Goal: Entertainment & Leisure: Consume media (video, audio)

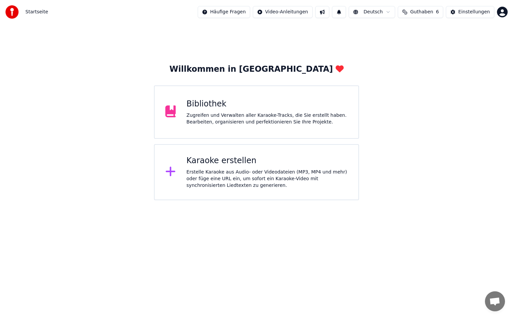
click at [195, 101] on div "Bibliothek" at bounding box center [266, 104] width 161 height 11
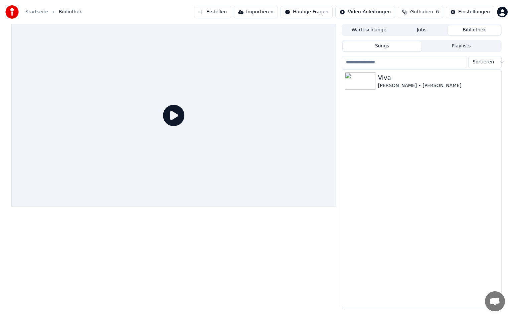
click at [176, 112] on icon at bounding box center [173, 115] width 21 height 21
click at [174, 113] on icon at bounding box center [173, 115] width 21 height 21
click at [175, 112] on icon at bounding box center [173, 115] width 21 height 21
click at [36, 11] on link "Startseite" at bounding box center [36, 12] width 23 height 7
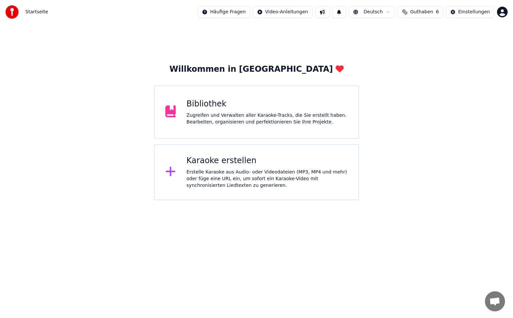
click at [218, 169] on div "Erstelle Karaoke aus Audio- oder Videodateien (MP3, MP4 und mehr) oder füge ein…" at bounding box center [266, 179] width 161 height 20
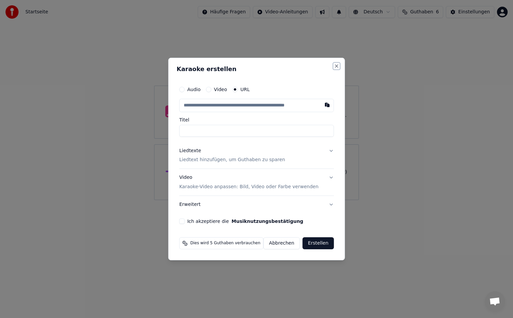
click at [335, 67] on button "Close" at bounding box center [336, 65] width 5 height 5
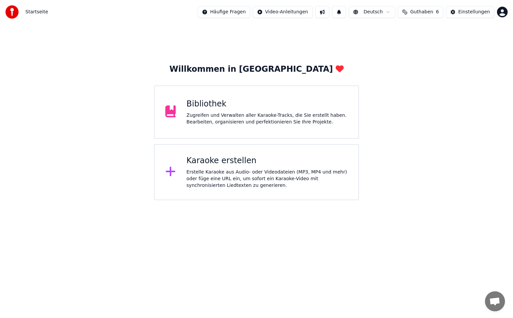
click at [10, 14] on img at bounding box center [11, 11] width 13 height 13
click at [299, 114] on div "Zugreifen und Verwalten aller Karaoke-Tracks, die Sie erstellt haben. Bearbeite…" at bounding box center [266, 118] width 161 height 13
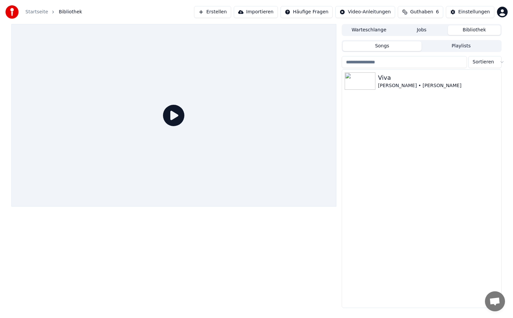
click at [171, 114] on icon at bounding box center [173, 115] width 21 height 21
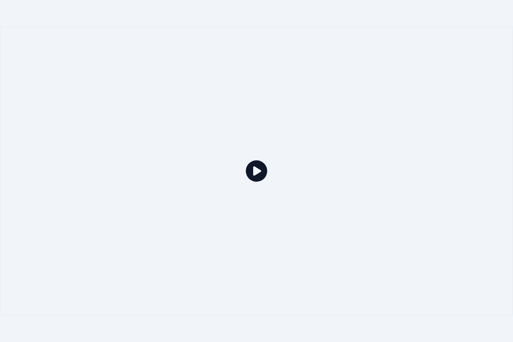
click at [250, 173] on icon at bounding box center [256, 170] width 21 height 21
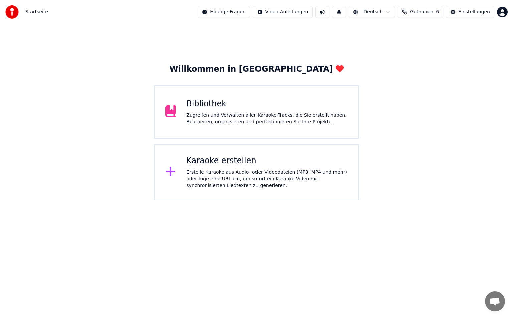
click at [272, 94] on div "Bibliothek Zugreifen und Verwalten aller Karaoke-Tracks, die Sie erstellt haben…" at bounding box center [256, 111] width 205 height 53
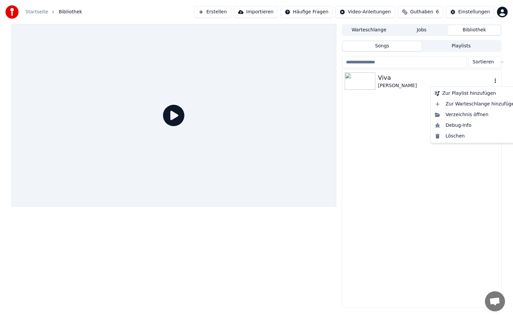
click at [493, 78] on icon "button" at bounding box center [495, 80] width 7 height 5
click at [376, 149] on div "Viva [PERSON_NAME]" at bounding box center [421, 189] width 159 height 238
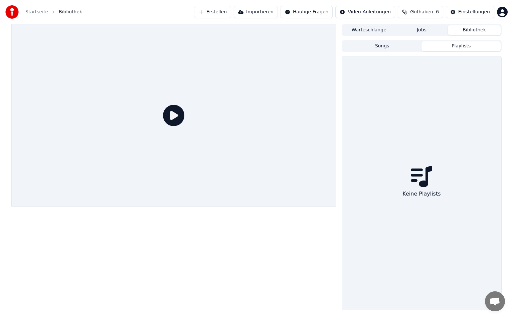
click at [456, 47] on button "Playlists" at bounding box center [460, 46] width 79 height 10
click at [432, 31] on button "Jobs" at bounding box center [421, 30] width 53 height 10
click at [379, 30] on button "Warteschlange" at bounding box center [369, 30] width 53 height 10
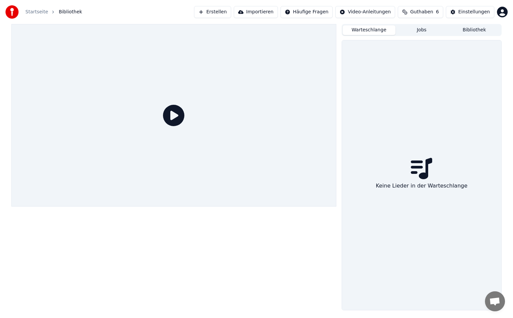
click at [433, 31] on button "Jobs" at bounding box center [421, 30] width 53 height 10
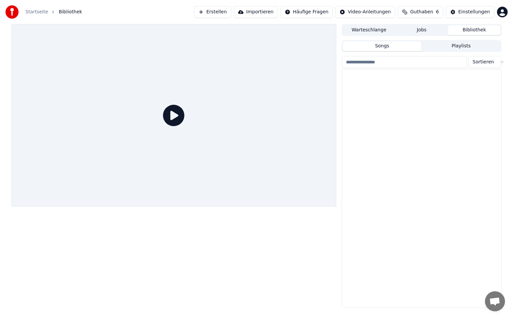
click at [473, 30] on button "Bibliothek" at bounding box center [474, 30] width 53 height 10
click at [371, 77] on img at bounding box center [360, 80] width 31 height 17
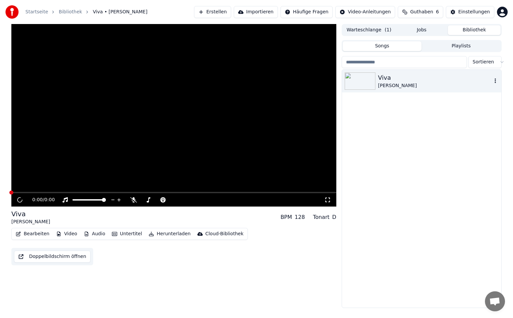
click at [371, 77] on img at bounding box center [360, 80] width 31 height 17
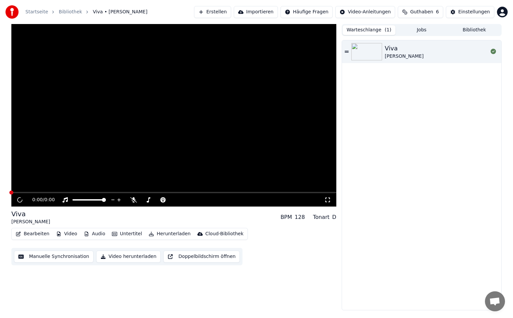
click at [377, 28] on button "Warteschlange ( 1 )" at bounding box center [369, 30] width 53 height 10
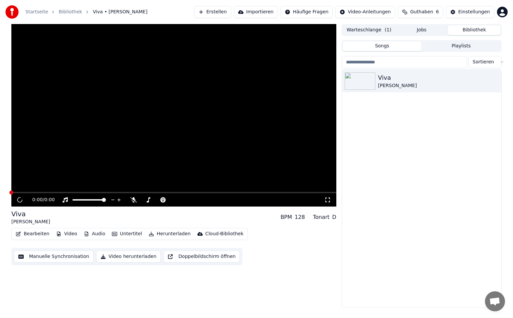
click at [476, 28] on button "Bibliothek" at bounding box center [474, 30] width 53 height 10
click at [432, 27] on button "Jobs" at bounding box center [421, 30] width 53 height 10
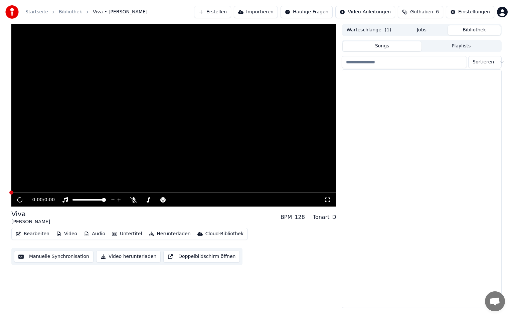
click at [461, 27] on button "Bibliothek" at bounding box center [474, 30] width 53 height 10
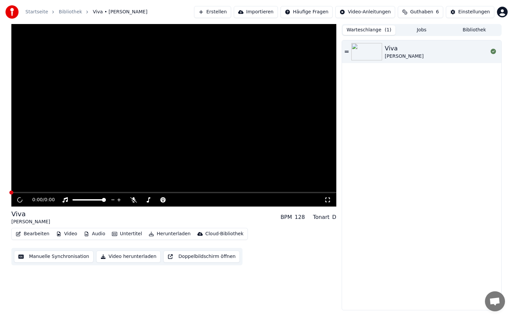
click at [364, 28] on button "Warteschlange ( 1 )" at bounding box center [369, 30] width 53 height 10
click at [490, 51] on div at bounding box center [493, 52] width 11 height 8
click at [432, 56] on div "Viva [PERSON_NAME]" at bounding box center [436, 52] width 103 height 16
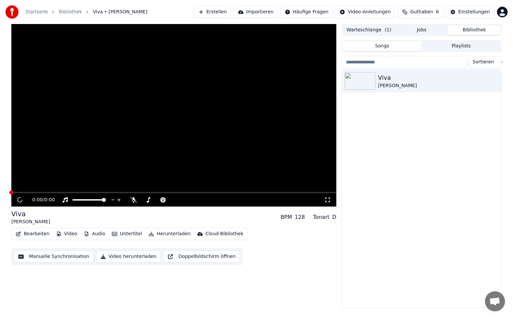
click at [464, 28] on button "Bibliothek" at bounding box center [474, 30] width 53 height 10
click at [98, 199] on div at bounding box center [95, 200] width 54 height 7
drag, startPoint x: 98, startPoint y: 199, endPoint x: 73, endPoint y: 199, distance: 24.7
click at [73, 199] on div at bounding box center [95, 200] width 54 height 7
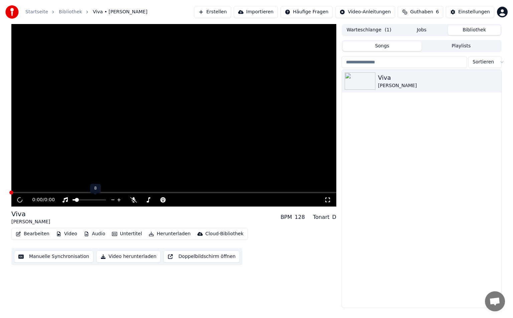
click at [75, 199] on span at bounding box center [73, 199] width 3 height 1
click at [106, 202] on span at bounding box center [104, 200] width 4 height 4
click at [145, 192] on span at bounding box center [173, 192] width 325 height 1
click at [13, 195] on span at bounding box center [11, 193] width 4 height 4
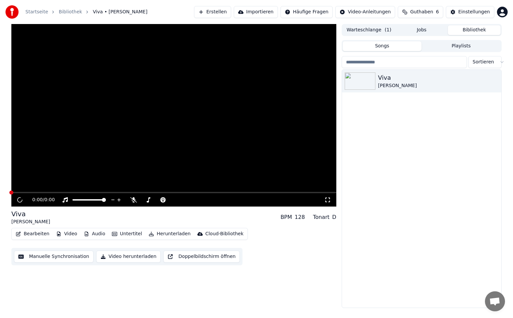
click at [47, 191] on video at bounding box center [173, 115] width 325 height 183
click at [30, 193] on span at bounding box center [173, 192] width 325 height 1
click at [11, 193] on span at bounding box center [173, 192] width 325 height 1
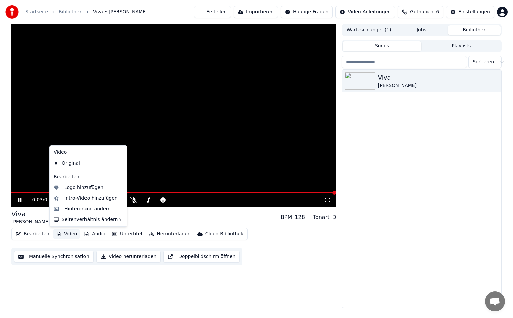
click at [65, 231] on button "Video" at bounding box center [66, 233] width 26 height 9
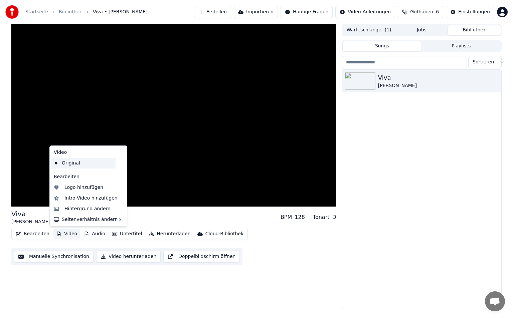
click at [79, 165] on div "Original" at bounding box center [83, 163] width 64 height 11
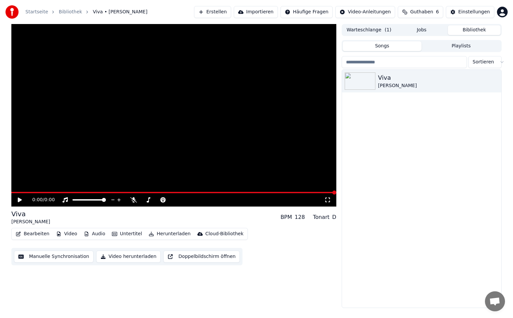
click at [20, 199] on icon at bounding box center [20, 200] width 4 height 5
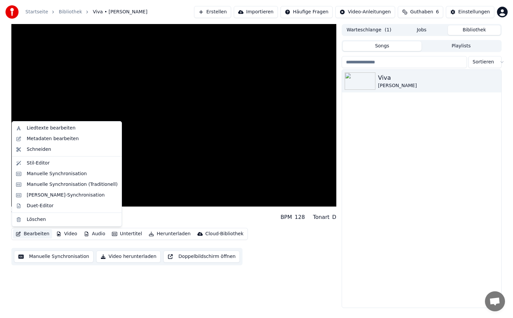
click at [37, 230] on button "Bearbeiten" at bounding box center [32, 233] width 39 height 9
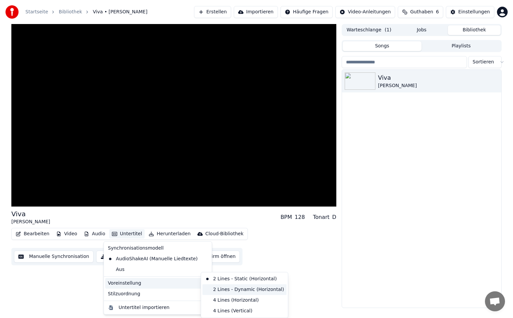
click at [211, 290] on div "2 Lines - Dynamic (Horizontal)" at bounding box center [244, 289] width 84 height 11
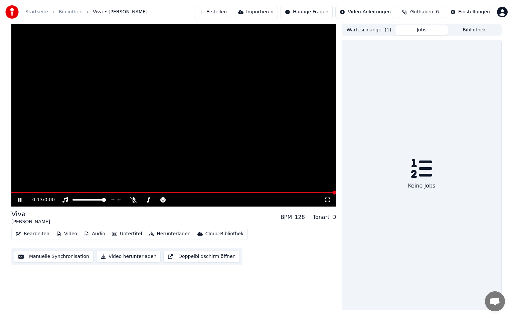
click at [423, 32] on button "Jobs" at bounding box center [421, 30] width 53 height 10
click at [465, 38] on div "Warteschlange ( 1 ) Jobs Bibliothek Keine Jobs" at bounding box center [422, 167] width 160 height 286
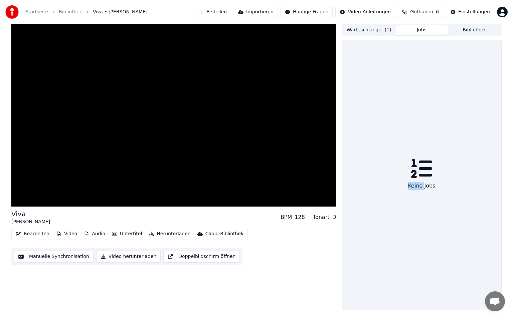
click at [465, 38] on div "Warteschlange ( 1 ) Jobs Bibliothek Keine Jobs" at bounding box center [422, 167] width 160 height 286
click at [472, 29] on button "Bibliothek" at bounding box center [474, 30] width 53 height 10
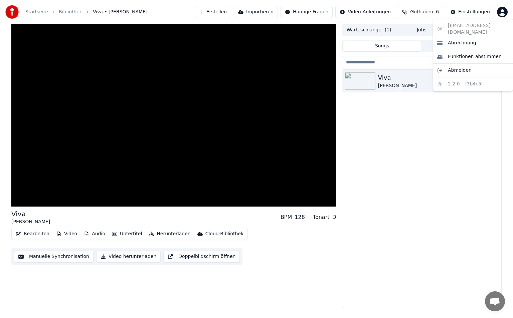
click at [503, 13] on html "Startseite Bibliothek Viva • Kathi • Tristan Erstellen Importieren Häufige Frag…" at bounding box center [256, 159] width 513 height 318
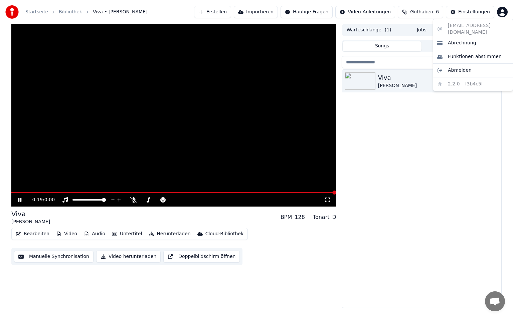
click at [107, 189] on html "Startseite Bibliothek Viva • Kathi • Tristan Erstellen Importieren Häufige Frag…" at bounding box center [256, 159] width 513 height 318
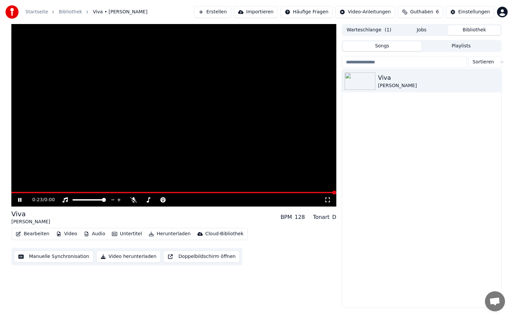
click at [30, 232] on button "Bearbeiten" at bounding box center [32, 233] width 39 height 9
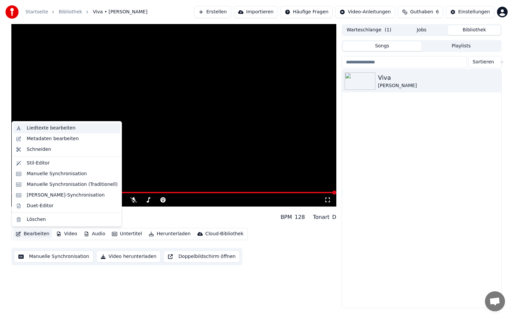
click at [38, 131] on div "Liedtexte bearbeiten" at bounding box center [51, 128] width 49 height 7
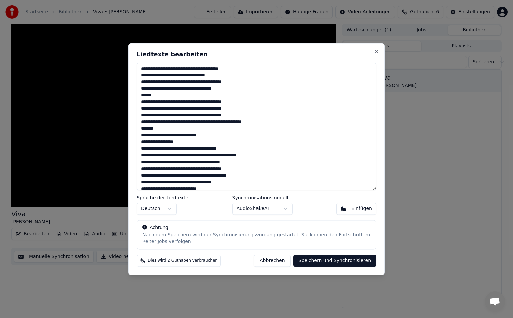
click at [330, 260] on button "Speichern und Synchronisieren" at bounding box center [334, 261] width 83 height 12
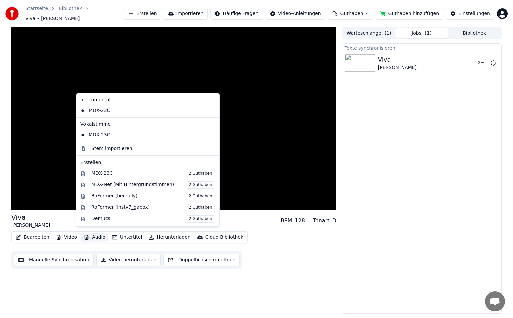
click at [92, 235] on button "Audio" at bounding box center [94, 237] width 27 height 9
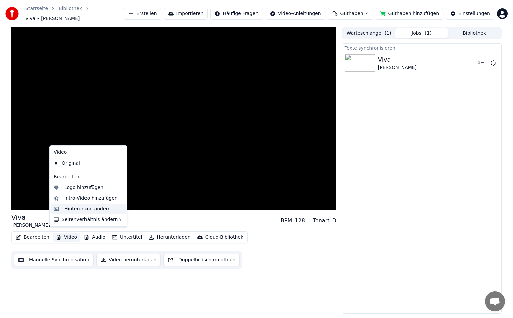
click at [100, 212] on div "Hintergrund ändern" at bounding box center [87, 209] width 46 height 7
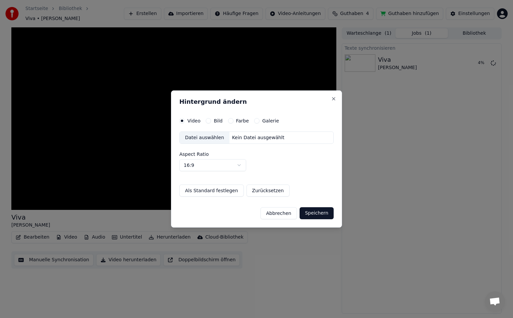
click at [208, 123] on button "Bild" at bounding box center [208, 120] width 5 height 5
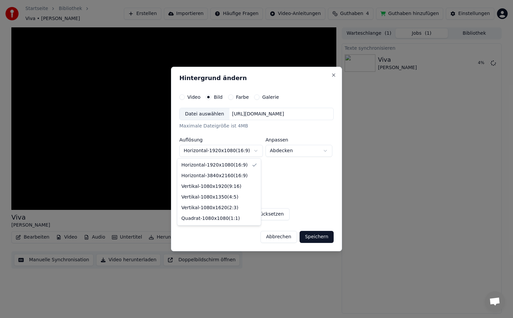
click at [248, 151] on body "**********" at bounding box center [256, 159] width 513 height 318
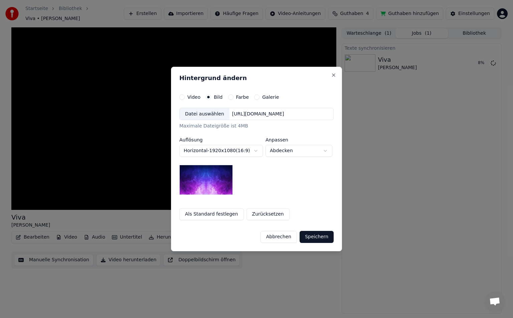
click at [194, 115] on div "Datei auswählen" at bounding box center [205, 114] width 50 height 12
click at [243, 152] on body "**********" at bounding box center [256, 159] width 513 height 318
click at [287, 152] on body "**********" at bounding box center [256, 159] width 513 height 318
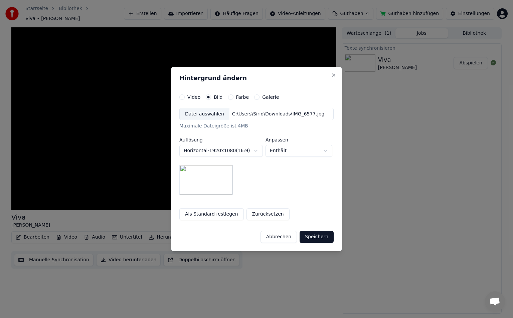
click at [304, 153] on body "**********" at bounding box center [256, 159] width 513 height 318
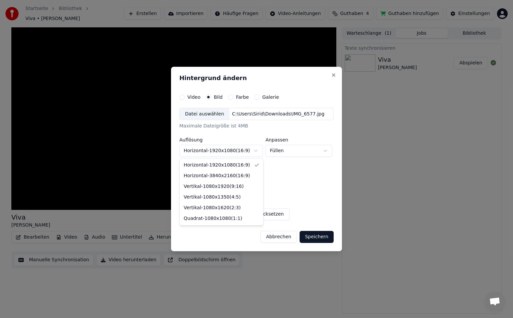
click at [244, 150] on body "**********" at bounding box center [256, 159] width 513 height 318
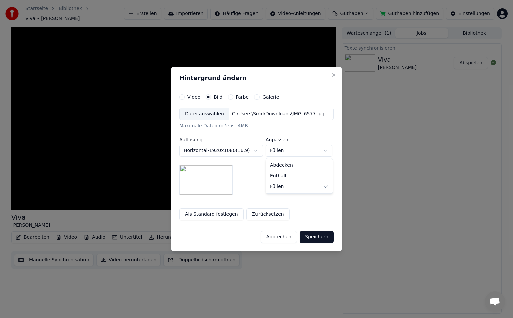
click at [309, 152] on body "**********" at bounding box center [256, 159] width 513 height 318
click at [306, 154] on body "**********" at bounding box center [256, 159] width 513 height 318
select select "*******"
click at [316, 238] on button "Speichern" at bounding box center [316, 237] width 34 height 12
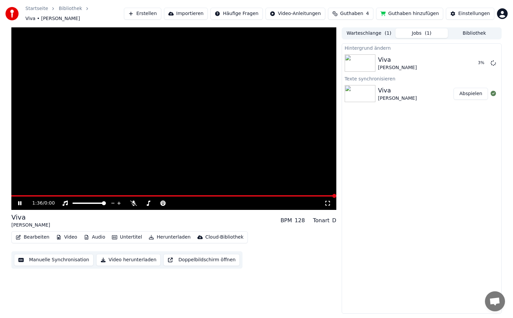
click at [465, 94] on button "Abspielen" at bounding box center [470, 94] width 34 height 12
click at [468, 91] on button "Abspielen" at bounding box center [470, 94] width 34 height 12
click at [468, 28] on button "Bibliothek" at bounding box center [474, 33] width 53 height 10
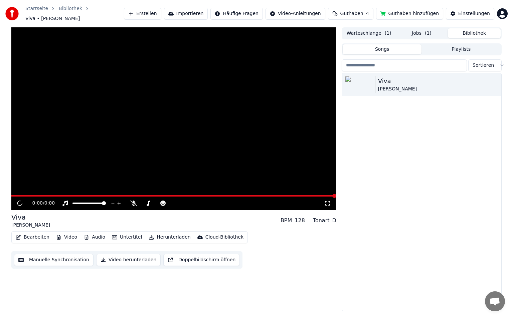
click at [417, 32] on button "Jobs ( 1 )" at bounding box center [421, 33] width 53 height 10
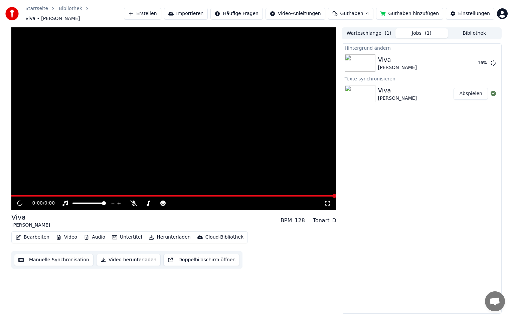
click at [114, 192] on video at bounding box center [173, 118] width 325 height 183
click at [114, 195] on span at bounding box center [173, 195] width 325 height 1
click at [332, 198] on span at bounding box center [334, 196] width 4 height 4
click at [15, 195] on span at bounding box center [173, 195] width 325 height 1
click at [330, 201] on icon at bounding box center [327, 203] width 7 height 5
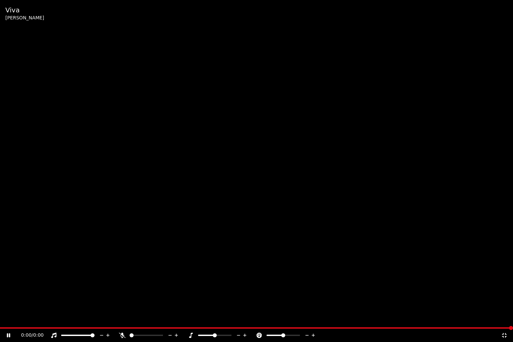
click at [3, 318] on span at bounding box center [256, 327] width 513 height 1
click at [105, 318] on span at bounding box center [256, 327] width 513 height 1
click at [502, 318] on icon at bounding box center [504, 335] width 5 height 5
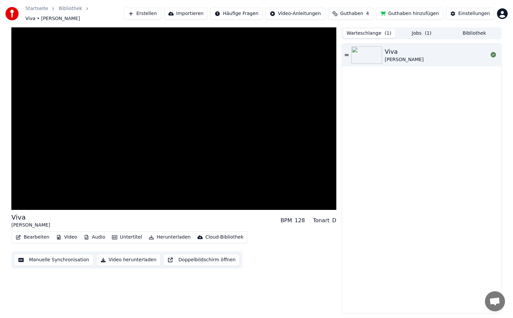
click at [380, 28] on button "Warteschlange ( 1 )" at bounding box center [369, 33] width 53 height 10
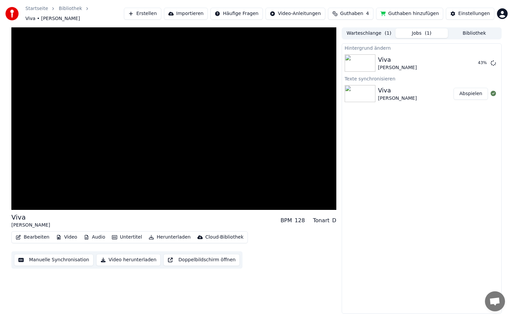
click at [428, 30] on span "( 1 )" at bounding box center [428, 33] width 7 height 7
click at [472, 29] on button "Bibliothek" at bounding box center [474, 33] width 53 height 10
click at [431, 30] on button "Jobs ( 1 )" at bounding box center [421, 33] width 53 height 10
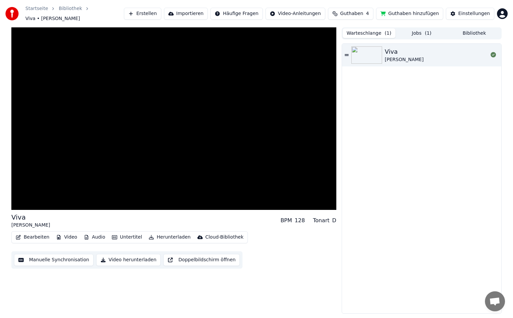
click at [357, 30] on button "Warteschlange ( 1 )" at bounding box center [369, 33] width 53 height 10
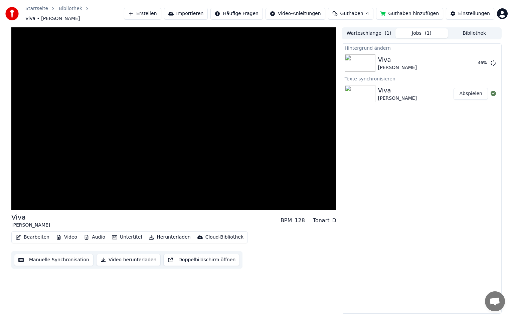
click at [422, 28] on button "Jobs ( 1 )" at bounding box center [421, 33] width 53 height 10
click at [479, 33] on button "Bibliothek" at bounding box center [474, 33] width 53 height 10
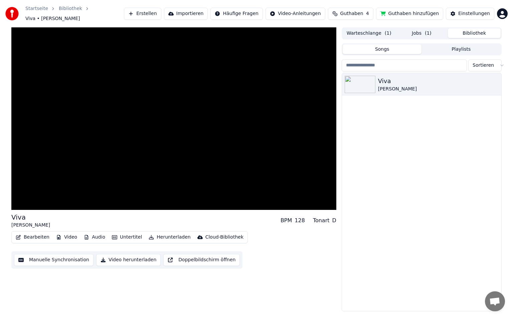
click at [437, 32] on button "Jobs ( 1 )" at bounding box center [421, 33] width 53 height 10
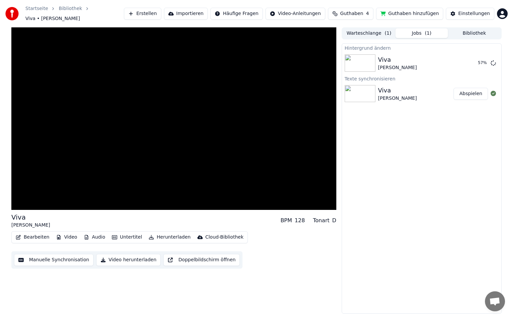
click at [466, 29] on button "Bibliothek" at bounding box center [474, 33] width 53 height 10
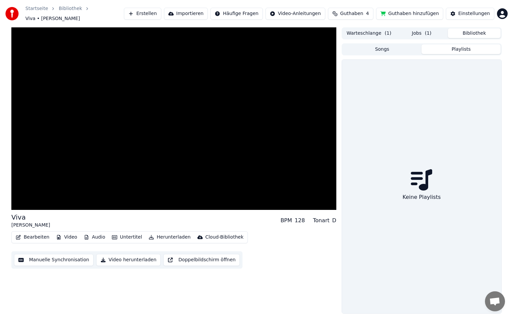
click at [446, 44] on button "Playlists" at bounding box center [460, 49] width 79 height 10
click at [387, 44] on button "Songs" at bounding box center [382, 49] width 79 height 10
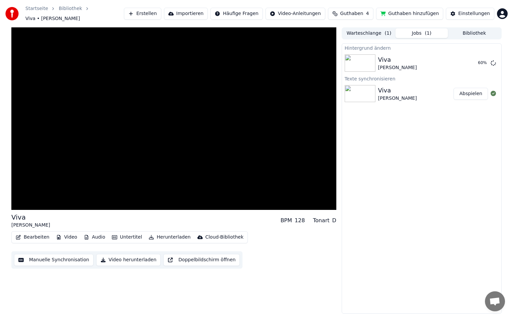
click at [417, 31] on button "Jobs ( 1 )" at bounding box center [421, 33] width 53 height 10
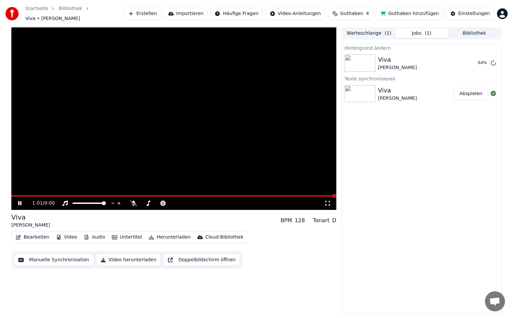
click at [97, 197] on div "1:01 / 0:00" at bounding box center [173, 203] width 325 height 13
drag, startPoint x: 96, startPoint y: 198, endPoint x: 91, endPoint y: 200, distance: 5.3
click at [91, 200] on div at bounding box center [95, 203] width 54 height 7
click at [91, 203] on span at bounding box center [88, 203] width 33 height 1
click at [79, 201] on span at bounding box center [80, 203] width 4 height 4
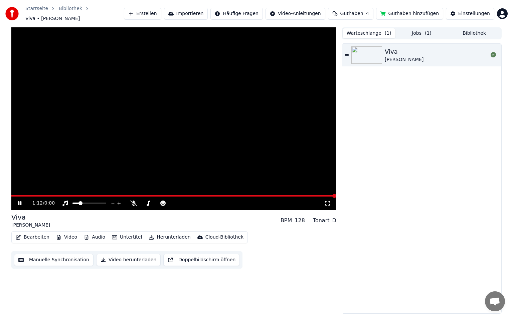
click at [365, 30] on button "Warteschlange ( 1 )" at bounding box center [369, 33] width 53 height 10
click at [426, 31] on span "( 1 )" at bounding box center [428, 33] width 7 height 7
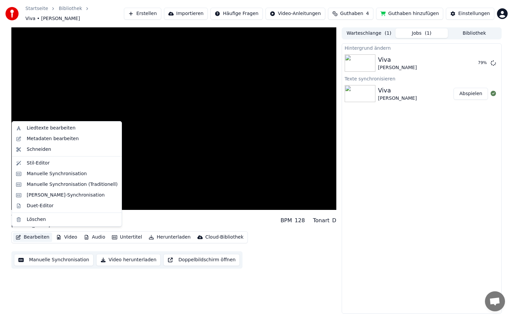
click at [40, 236] on button "Bearbeiten" at bounding box center [32, 237] width 39 height 9
click at [44, 126] on div "Liedtexte bearbeiten" at bounding box center [51, 128] width 49 height 7
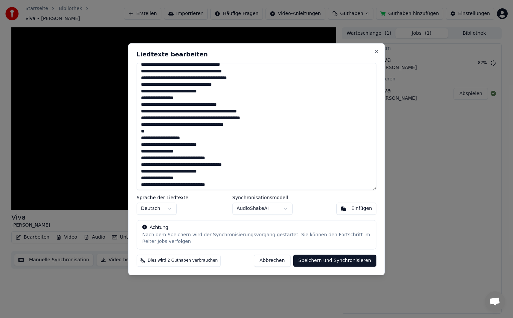
scroll to position [106, 0]
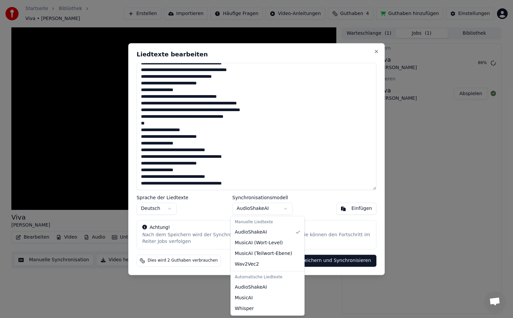
click at [249, 208] on body "Startseite Bibliothek Viva • Kathi • Tristan Erstellen Importieren Häufige Frag…" at bounding box center [256, 159] width 513 height 318
click at [432, 206] on div at bounding box center [256, 159] width 513 height 318
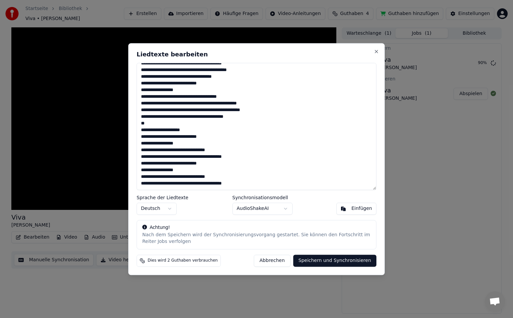
click at [280, 262] on button "Abbrechen" at bounding box center [272, 261] width 36 height 12
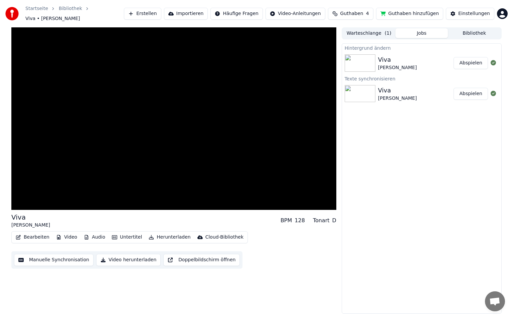
click at [476, 35] on div "Warteschlange ( 1 ) Jobs Bibliothek" at bounding box center [422, 33] width 160 height 12
click at [476, 28] on button "Bibliothek" at bounding box center [474, 33] width 53 height 10
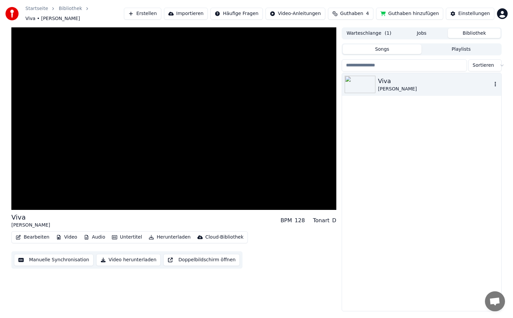
click at [398, 86] on div "[PERSON_NAME]" at bounding box center [435, 89] width 114 height 7
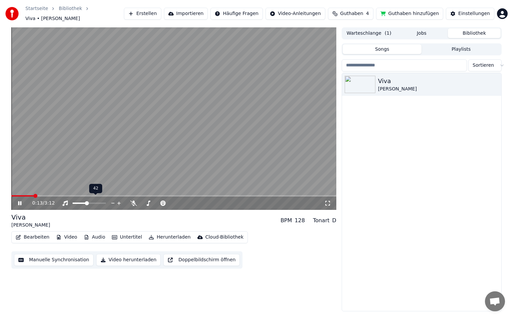
click at [86, 203] on span at bounding box center [88, 203] width 33 height 1
click at [91, 202] on span at bounding box center [90, 203] width 4 height 4
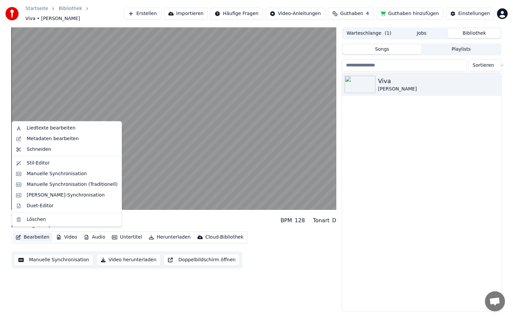
click at [33, 236] on button "Bearbeiten" at bounding box center [32, 237] width 39 height 9
click at [62, 160] on div "Stil-Editor" at bounding box center [72, 163] width 91 height 7
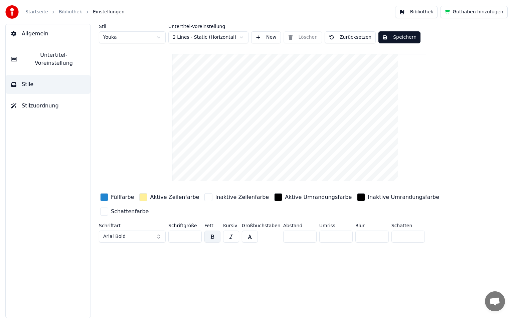
click at [259, 35] on button "New" at bounding box center [266, 37] width 30 height 12
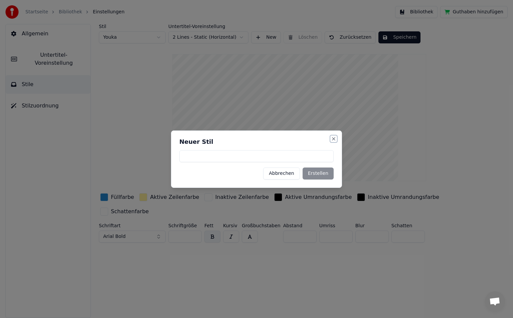
click at [334, 140] on button "Close" at bounding box center [333, 138] width 5 height 5
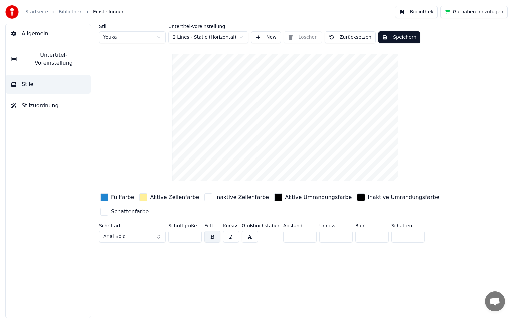
click at [108, 197] on div "button" at bounding box center [104, 197] width 8 height 8
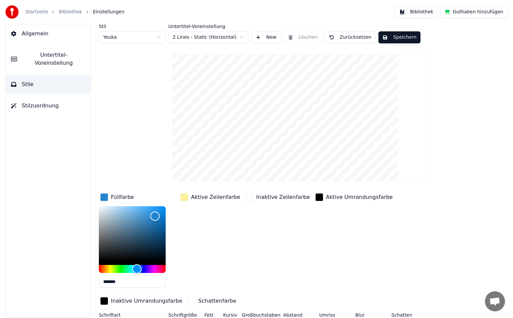
click at [114, 198] on div "Füllfarbe" at bounding box center [122, 197] width 23 height 8
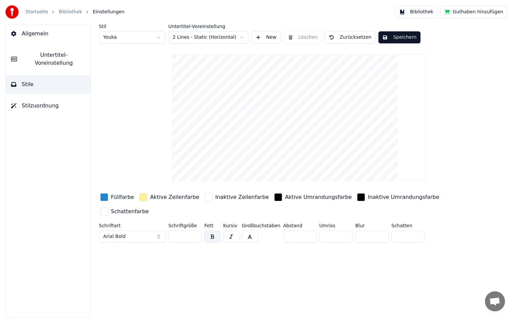
click at [130, 231] on button "Arial Bold" at bounding box center [132, 237] width 67 height 12
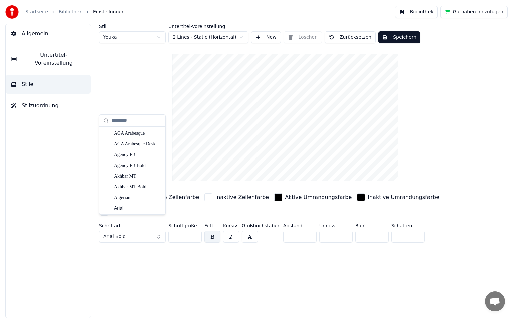
click at [216, 275] on div "Stil Youka Untertitel-Voreinstellung 2 Lines - Static (Horizontal) New Löschen …" at bounding box center [298, 171] width 427 height 294
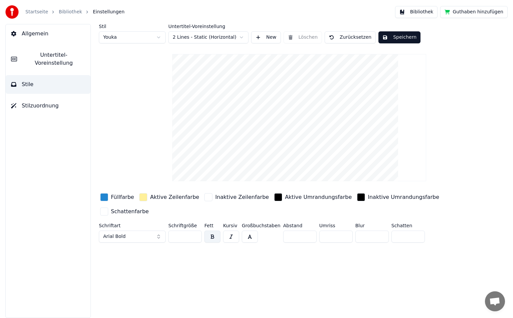
click at [109, 198] on div "Füllfarbe" at bounding box center [117, 197] width 36 height 11
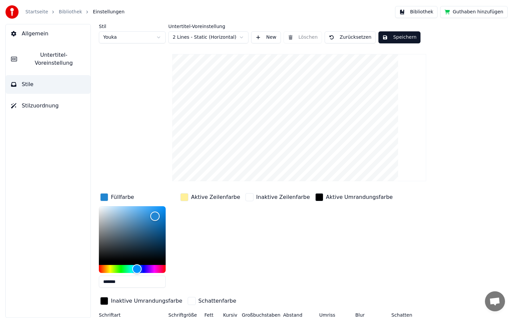
scroll to position [16, 0]
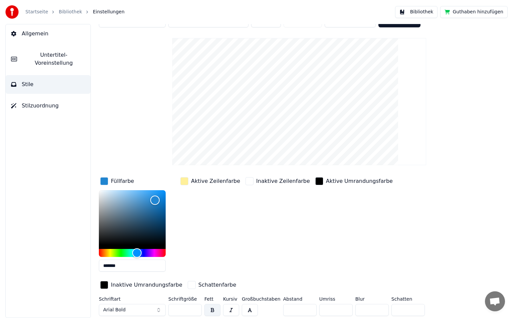
click at [149, 269] on input "*******" at bounding box center [132, 266] width 67 height 12
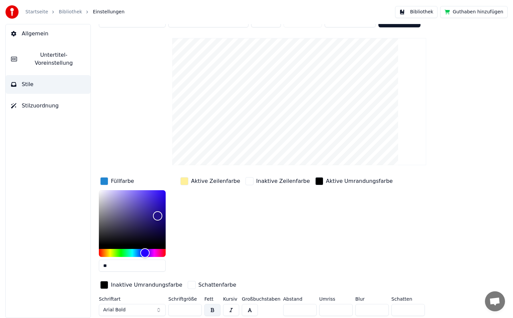
type input "*"
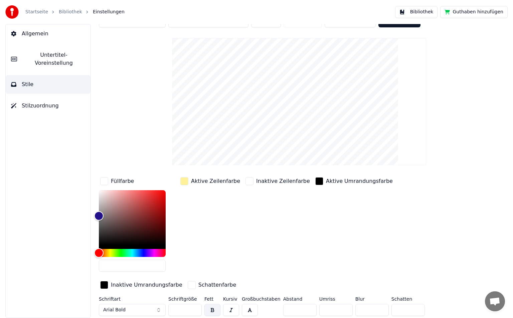
paste input "*******"
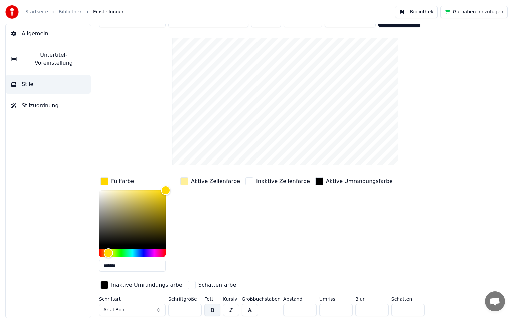
type input "*******"
click at [157, 310] on button "Arial Bold" at bounding box center [132, 310] width 67 height 12
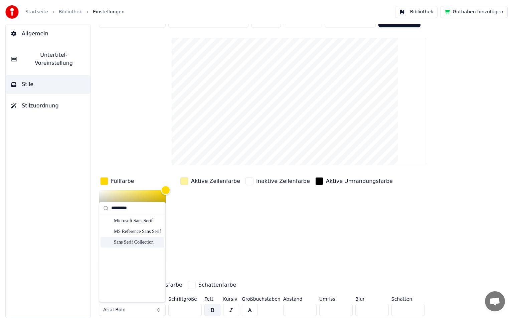
type input "*********"
click at [150, 241] on div "Sans Serif Collection" at bounding box center [137, 242] width 47 height 7
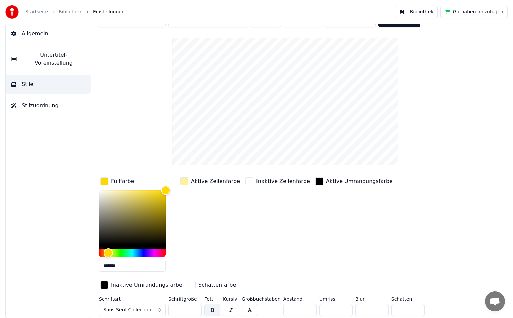
click at [174, 310] on input "**" at bounding box center [184, 310] width 33 height 12
type input "*"
type input "***"
click at [377, 307] on input "*" at bounding box center [371, 310] width 33 height 12
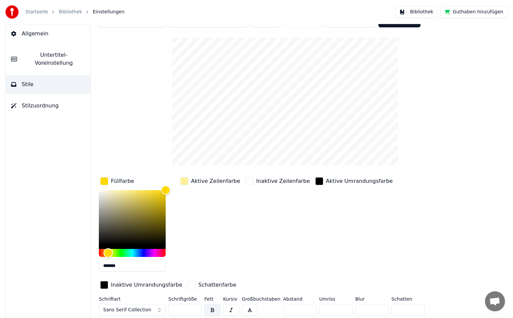
click at [377, 307] on input "*" at bounding box center [371, 310] width 33 height 12
type input "*"
click at [377, 307] on input "*" at bounding box center [371, 310] width 33 height 12
click at [184, 180] on div "button" at bounding box center [184, 181] width 8 height 8
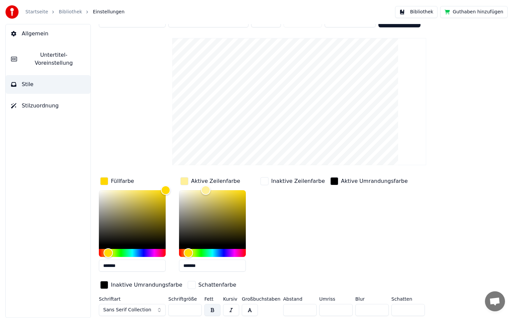
click at [202, 265] on input "*******" at bounding box center [212, 266] width 67 height 12
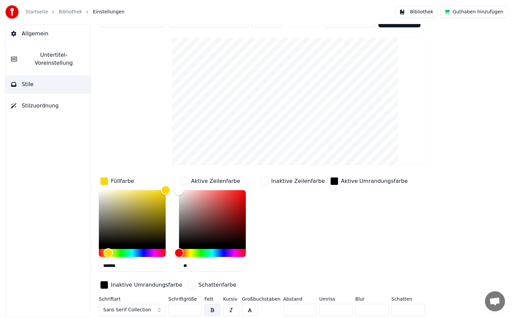
type input "*"
paste input "*******"
type input "*******"
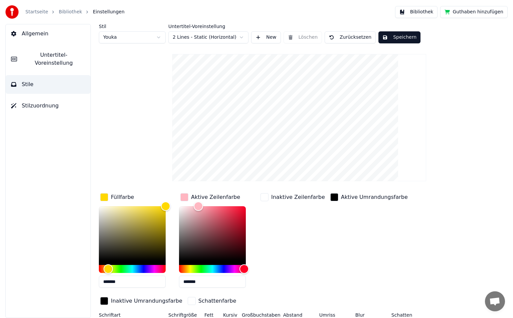
click at [387, 36] on button "Speichern" at bounding box center [399, 37] width 42 height 12
click at [387, 36] on button "Fertig" at bounding box center [394, 37] width 32 height 12
click at [387, 36] on button "Speichern" at bounding box center [399, 37] width 42 height 12
click at [419, 13] on button "Bibliothek" at bounding box center [416, 12] width 43 height 12
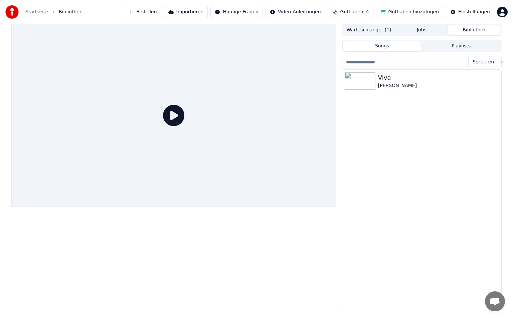
click at [173, 118] on icon at bounding box center [173, 115] width 21 height 21
click at [376, 29] on button "Warteschlange ( 1 )" at bounding box center [369, 30] width 53 height 10
click at [473, 28] on button "Bibliothek" at bounding box center [474, 30] width 53 height 10
click at [365, 72] on div "Viva [PERSON_NAME]" at bounding box center [421, 81] width 159 height 23
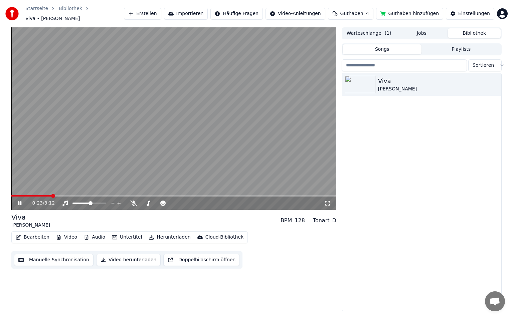
click at [39, 234] on button "Bearbeiten" at bounding box center [32, 237] width 39 height 9
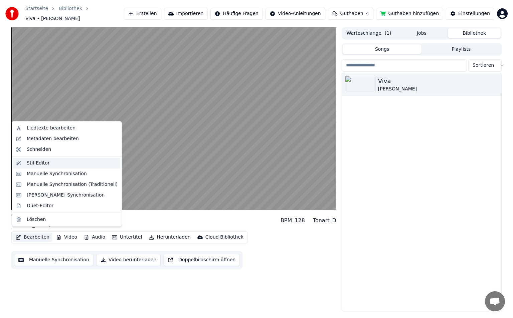
click at [49, 161] on div "Stil-Editor" at bounding box center [72, 163] width 91 height 7
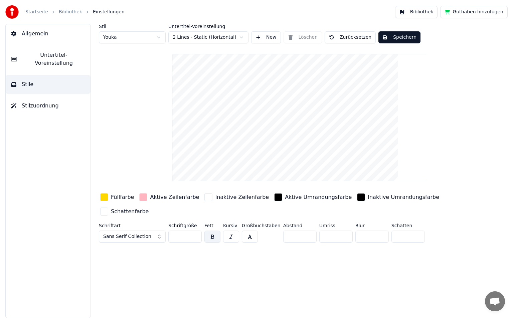
click at [419, 10] on button "Bibliothek" at bounding box center [416, 12] width 43 height 12
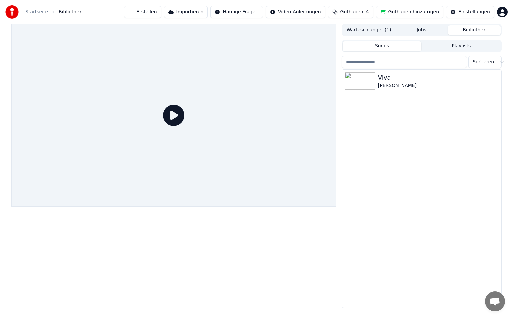
click at [178, 124] on icon at bounding box center [173, 115] width 21 height 21
click at [362, 84] on img at bounding box center [360, 80] width 31 height 17
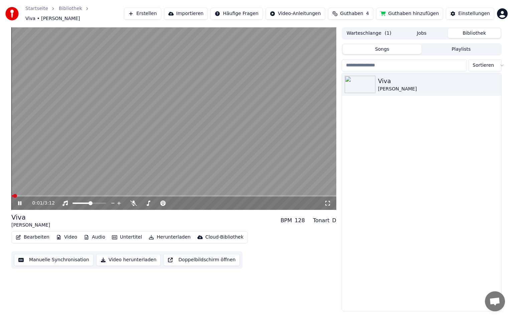
click at [130, 235] on button "Untertitel" at bounding box center [126, 237] width 35 height 9
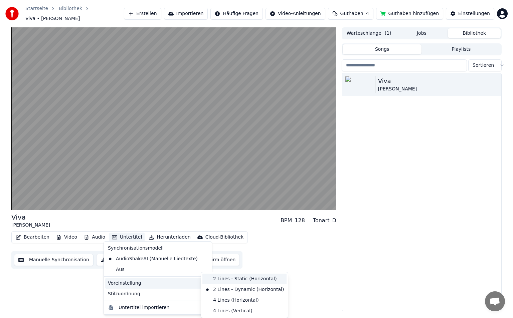
click at [215, 280] on div "2 Lines - Static (Horizontal)" at bounding box center [244, 279] width 84 height 11
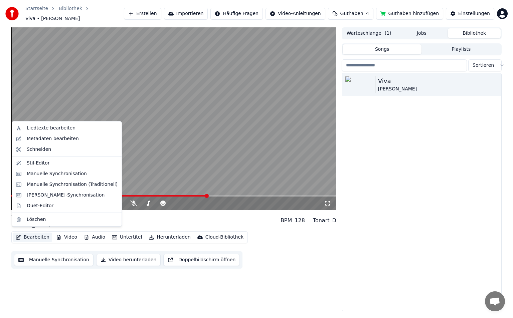
click at [34, 235] on button "Bearbeiten" at bounding box center [32, 237] width 39 height 9
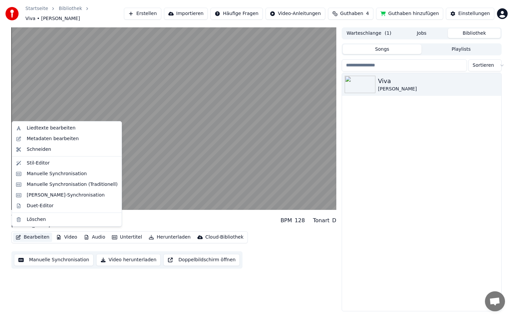
click at [324, 273] on div "Viva [PERSON_NAME] BPM 128 Tonart D Bearbeiten Video Audio Untertitel Herunterl…" at bounding box center [173, 169] width 325 height 284
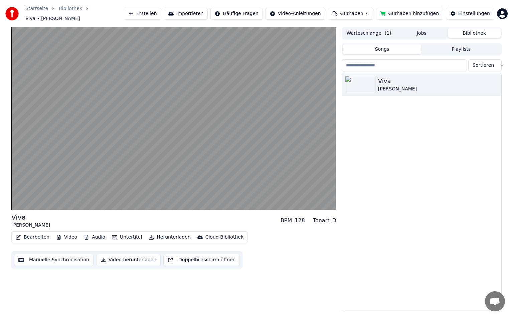
click at [135, 260] on button "Video herunterladen" at bounding box center [128, 260] width 64 height 12
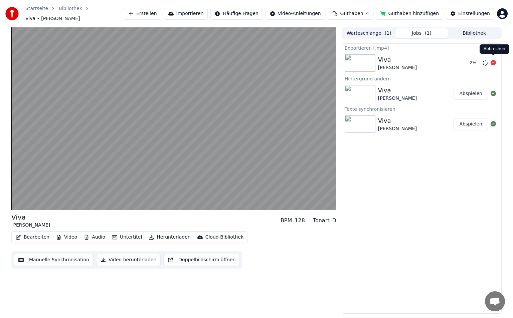
click at [492, 60] on icon at bounding box center [492, 62] width 5 height 5
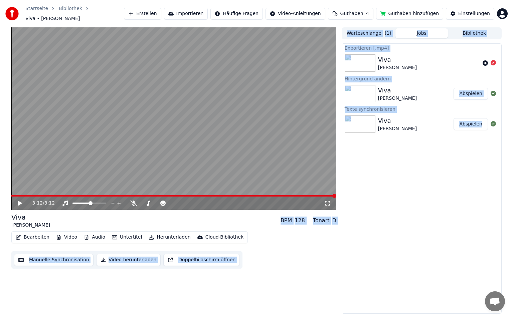
drag, startPoint x: 494, startPoint y: 248, endPoint x: 473, endPoint y: -8, distance: 256.3
click at [473, 0] on html "Startseite Bibliothek Viva • Kathi • Tristan Erstellen Importieren Häufige Frag…" at bounding box center [256, 159] width 513 height 318
click at [512, 48] on div "3:12 / 3:12 Viva [PERSON_NAME] BPM 128 Tonart D Bearbeiten Video Audio Untertit…" at bounding box center [256, 170] width 513 height 286
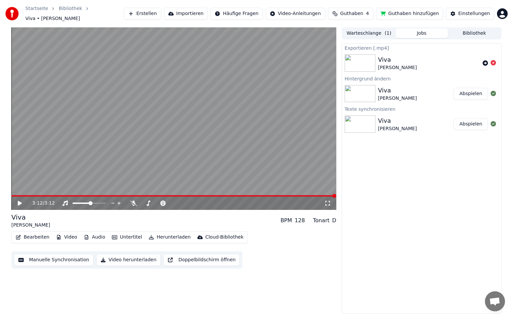
click at [41, 235] on button "Bearbeiten" at bounding box center [32, 237] width 39 height 9
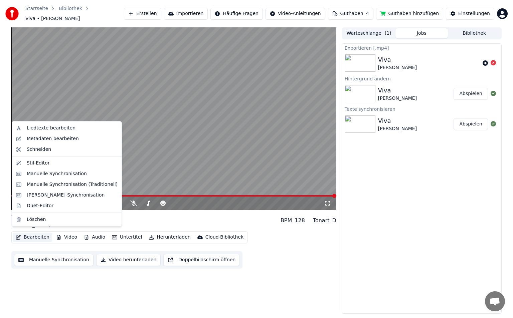
click at [41, 235] on button "Bearbeiten" at bounding box center [32, 237] width 39 height 9
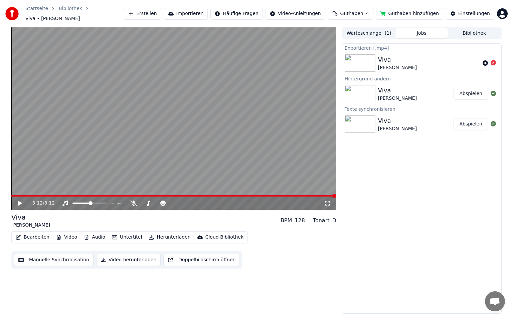
click at [41, 235] on button "Bearbeiten" at bounding box center [32, 237] width 39 height 9
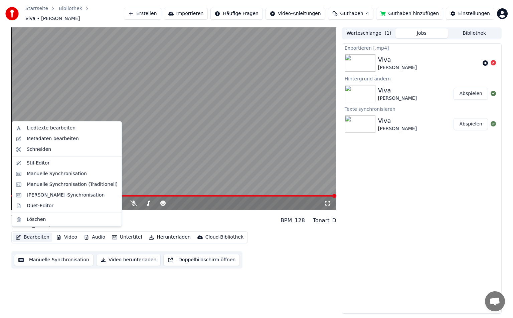
click at [184, 294] on div "3:12 / 3:12 Viva [PERSON_NAME] BPM 128 Tonart D Bearbeiten Video Audio Untertit…" at bounding box center [173, 170] width 325 height 286
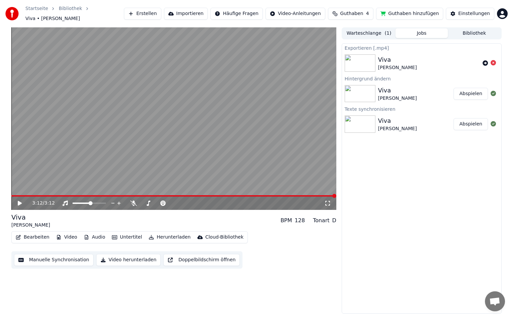
click at [463, 29] on button "Bibliothek" at bounding box center [474, 33] width 53 height 10
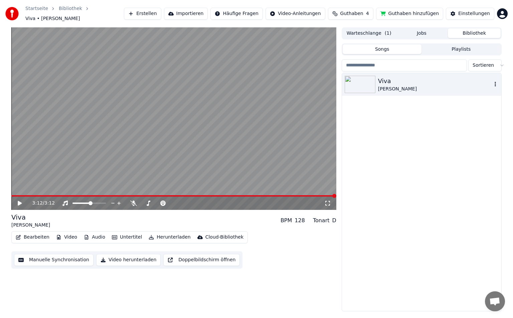
click at [384, 88] on div "[PERSON_NAME]" at bounding box center [435, 89] width 114 height 7
click at [21, 201] on icon at bounding box center [20, 203] width 4 height 5
click at [463, 8] on button "Einstellungen" at bounding box center [470, 14] width 48 height 12
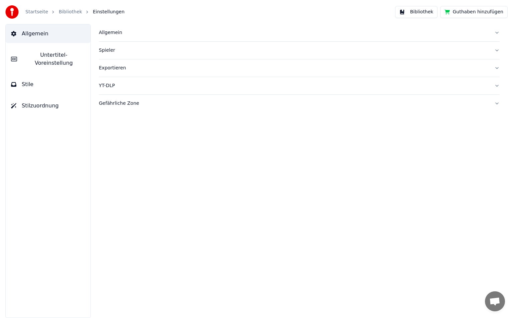
click at [428, 10] on button "Bibliothek" at bounding box center [416, 12] width 43 height 12
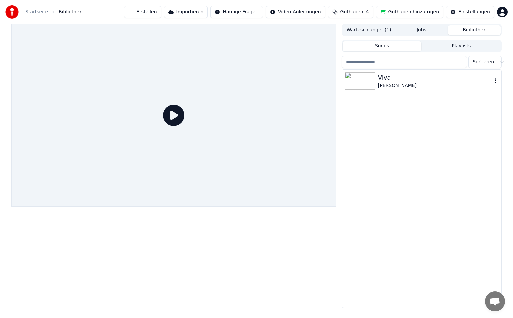
click at [401, 86] on div "[PERSON_NAME]" at bounding box center [435, 85] width 114 height 7
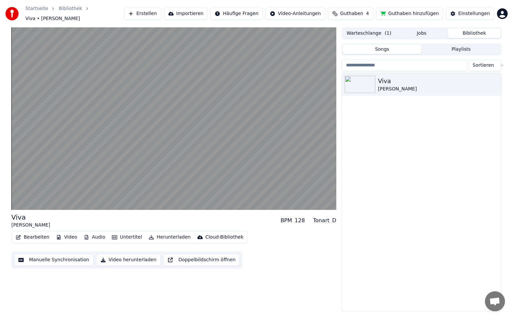
click at [505, 9] on html "Startseite Bibliothek Viva • Kathi • Tristan Erstellen Importieren Häufige Frag…" at bounding box center [256, 159] width 513 height 318
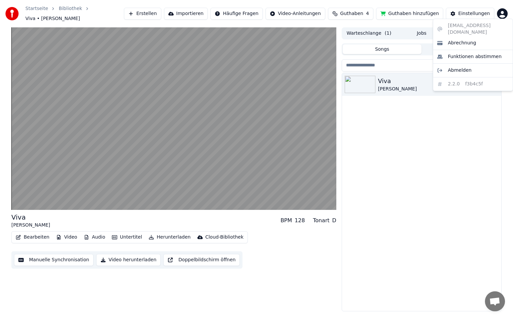
click at [415, 136] on html "Startseite Bibliothek Viva • Kathi • Tristan Erstellen Importieren Häufige Frag…" at bounding box center [256, 159] width 513 height 318
click at [415, 136] on div "Viva [PERSON_NAME]" at bounding box center [421, 192] width 159 height 238
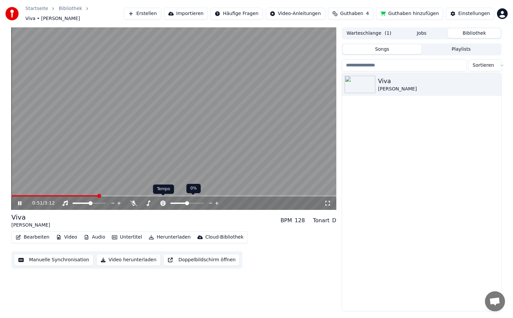
click at [162, 201] on icon at bounding box center [162, 203] width 5 height 5
drag, startPoint x: 179, startPoint y: 201, endPoint x: 174, endPoint y: 200, distance: 5.1
click at [174, 200] on div at bounding box center [193, 203] width 54 height 7
click at [187, 204] on span at bounding box center [178, 203] width 17 height 1
click at [310, 271] on div "1:06 / 3:12 Viva [PERSON_NAME] BPM 128 Tonart D Bearbeiten Video Audio Untertit…" at bounding box center [173, 169] width 325 height 284
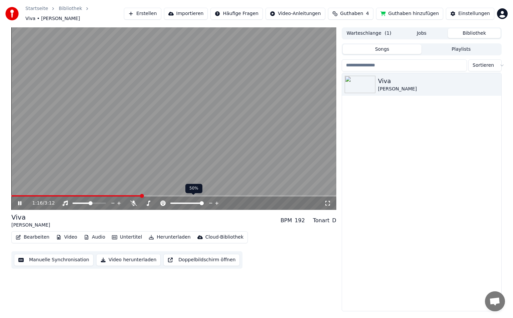
click at [204, 205] on span at bounding box center [202, 203] width 4 height 4
click at [163, 201] on icon at bounding box center [163, 203] width 7 height 5
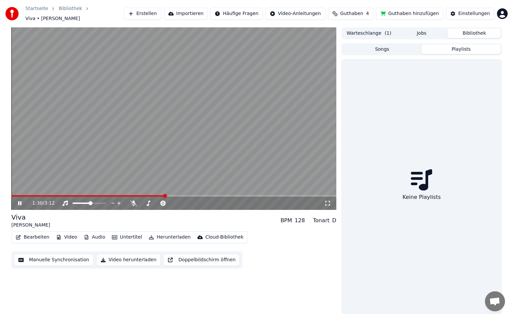
click at [459, 45] on button "Playlists" at bounding box center [460, 49] width 79 height 10
click at [152, 236] on button "Herunterladen" at bounding box center [169, 237] width 47 height 9
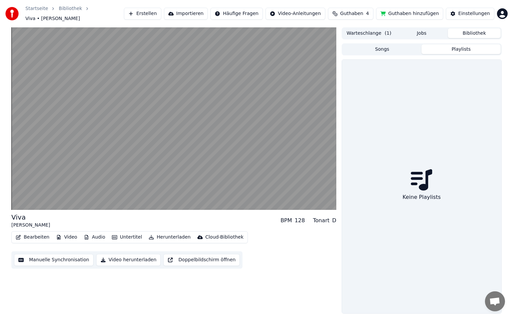
click at [52, 256] on button "Manuelle Synchronisation" at bounding box center [53, 260] width 79 height 12
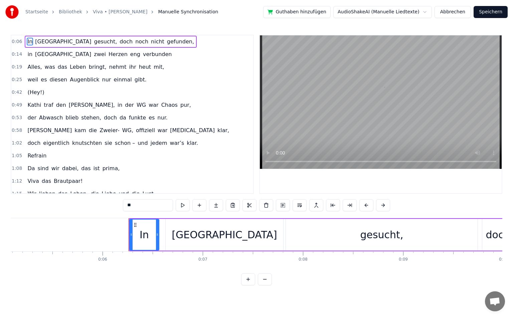
scroll to position [0, 593]
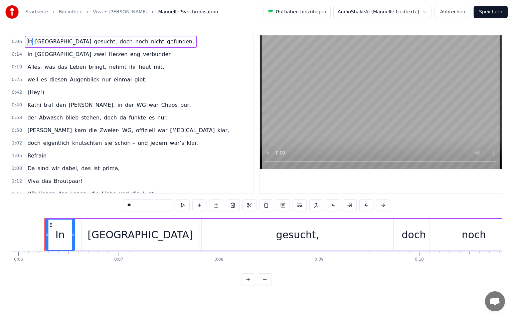
click at [451, 15] on button "Abbrechen" at bounding box center [452, 12] width 36 height 12
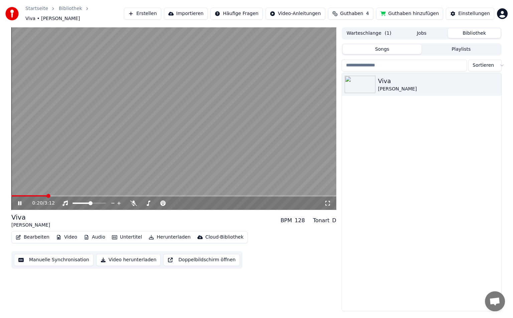
click at [118, 260] on button "Video herunterladen" at bounding box center [128, 260] width 64 height 12
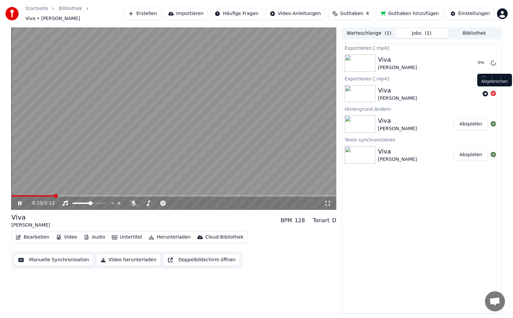
click at [493, 92] on icon at bounding box center [492, 93] width 5 height 5
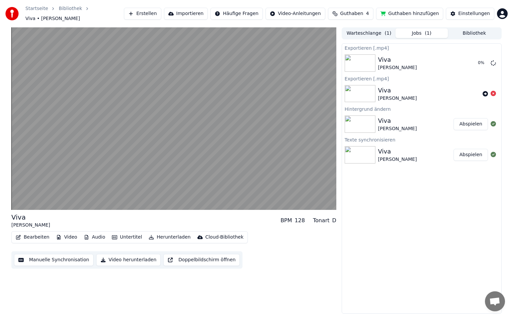
click at [493, 91] on icon at bounding box center [492, 93] width 5 height 5
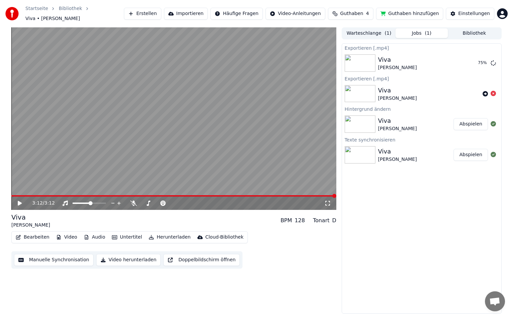
click at [1, 57] on div "3:12 / 3:12 Viva [PERSON_NAME] BPM 128 Tonart D Bearbeiten Video Audio Untertit…" at bounding box center [256, 170] width 513 height 286
click at [6, 7] on img at bounding box center [11, 13] width 13 height 13
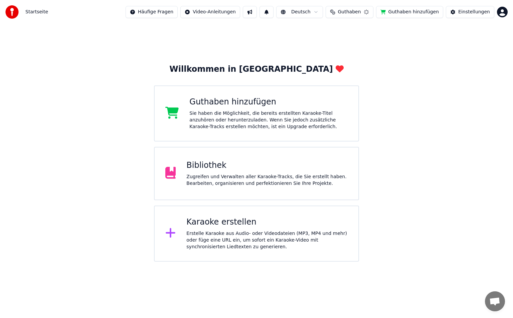
click at [6, 13] on img at bounding box center [11, 11] width 13 height 13
click at [250, 168] on div "Bibliothek" at bounding box center [266, 165] width 161 height 11
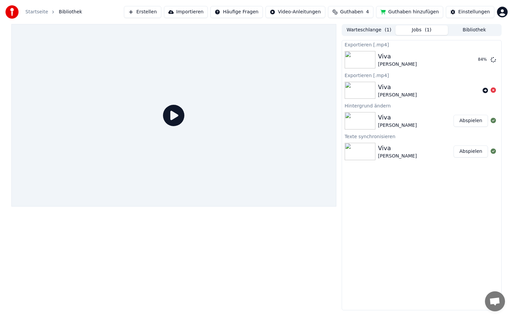
click at [477, 26] on button "Bibliothek" at bounding box center [474, 30] width 53 height 10
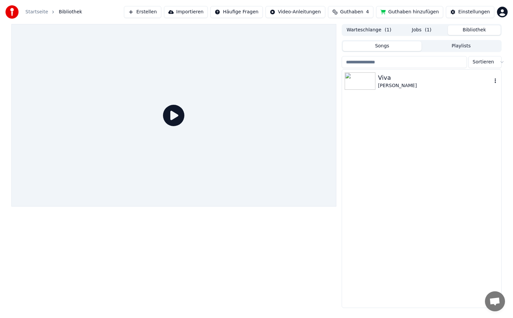
click at [386, 82] on div "Viva" at bounding box center [435, 77] width 114 height 9
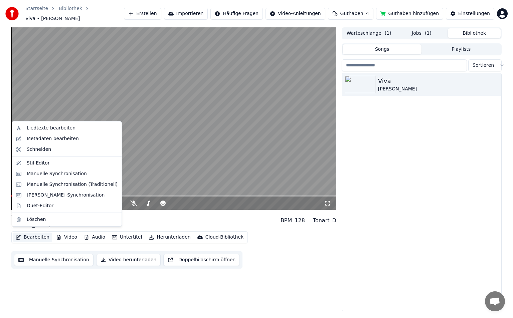
click at [28, 233] on button "Bearbeiten" at bounding box center [32, 237] width 39 height 9
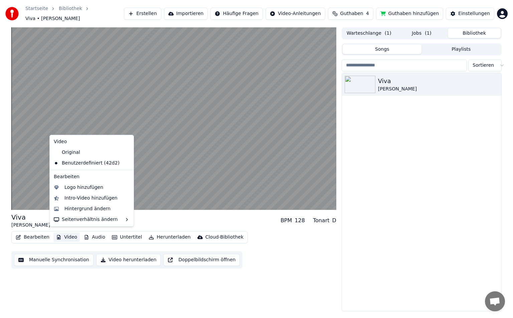
click at [70, 238] on button "Video" at bounding box center [66, 237] width 26 height 9
click at [80, 212] on div "Hintergrund ändern" at bounding box center [87, 209] width 46 height 7
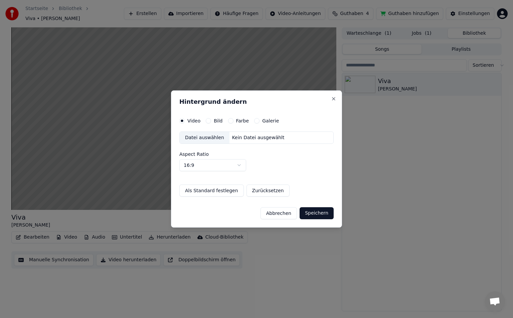
click at [210, 123] on div "Bild" at bounding box center [214, 120] width 17 height 5
click at [206, 127] on div "Video Bild Farbe Galerie Datei auswählen Kein Datei ausgewählt Aspect Ratio 16:…" at bounding box center [256, 157] width 154 height 79
click at [209, 120] on button "Bild" at bounding box center [208, 120] width 5 height 5
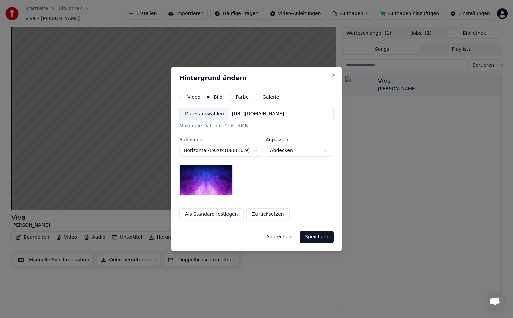
click at [229, 99] on div "Farbe" at bounding box center [238, 96] width 21 height 5
click at [336, 77] on button "Close" at bounding box center [333, 74] width 5 height 5
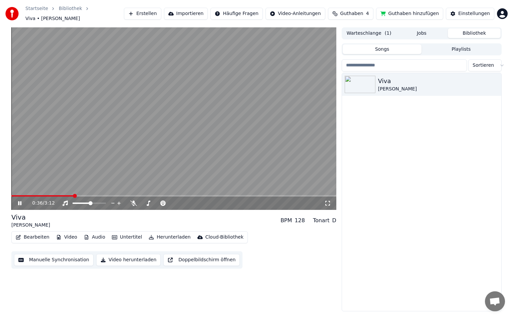
click at [139, 165] on video at bounding box center [173, 118] width 325 height 183
click at [425, 30] on button "Jobs" at bounding box center [421, 33] width 53 height 10
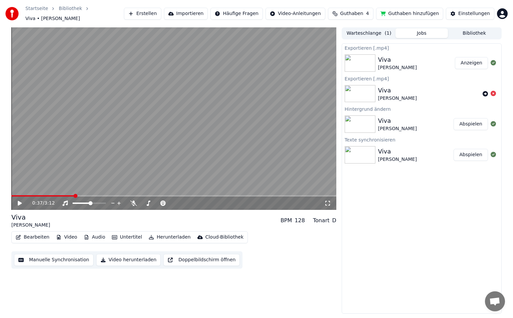
click at [414, 56] on div "Viva [PERSON_NAME]" at bounding box center [416, 63] width 77 height 16
click at [467, 58] on button "Anzeigen" at bounding box center [471, 63] width 33 height 12
